Goal: Task Accomplishment & Management: Use online tool/utility

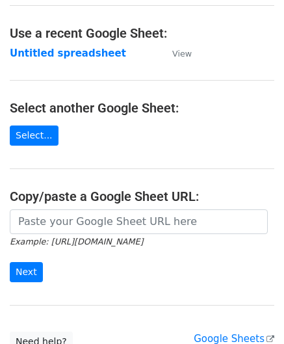
scroll to position [65, 0]
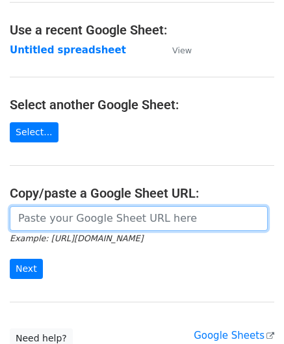
click at [66, 214] on input "url" at bounding box center [139, 218] width 258 height 25
paste input "https://docs.google.com/spreadsheets/d/1BxwzgeX9aSr6NOfesAnG-PvGxDH99I5gz5iWFdN…"
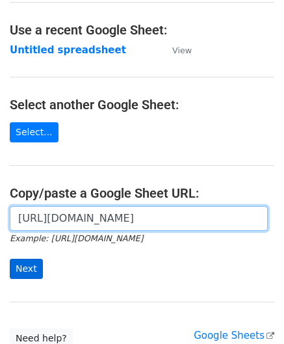
type input "https://docs.google.com/spreadsheets/d/1BxwzgeX9aSr6NOfesAnG-PvGxDH99I5gz5iWFdN…"
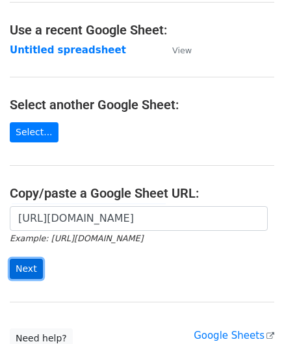
click at [23, 266] on input "Next" at bounding box center [26, 268] width 33 height 20
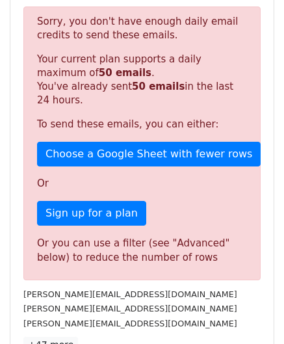
scroll to position [438, 0]
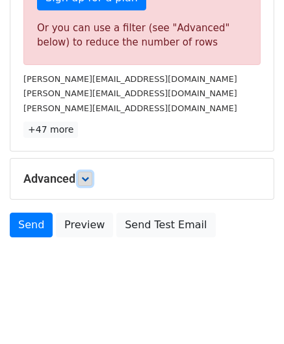
click at [92, 178] on link at bounding box center [85, 178] width 14 height 14
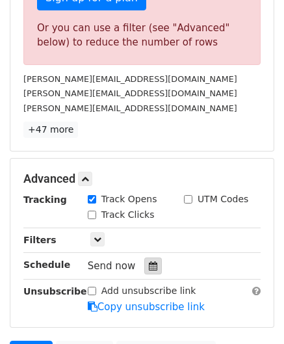
click at [151, 257] on div at bounding box center [153, 265] width 18 height 17
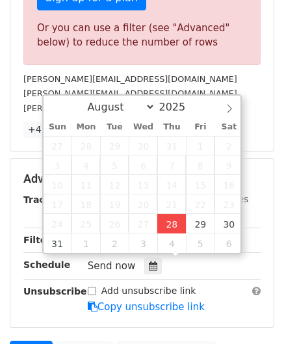
type input "[DATE] 12:00"
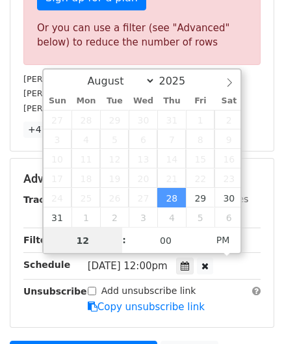
paste input "8"
type input "8"
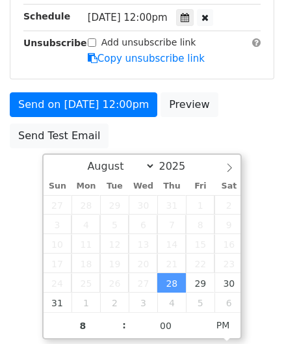
type input "[DATE] 20:00"
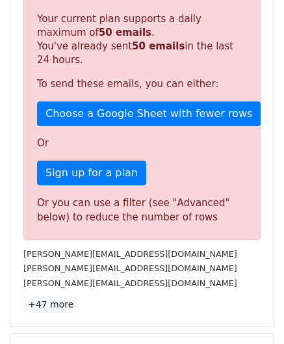
scroll to position [595, 0]
